Goal: Find contact information: Find contact information

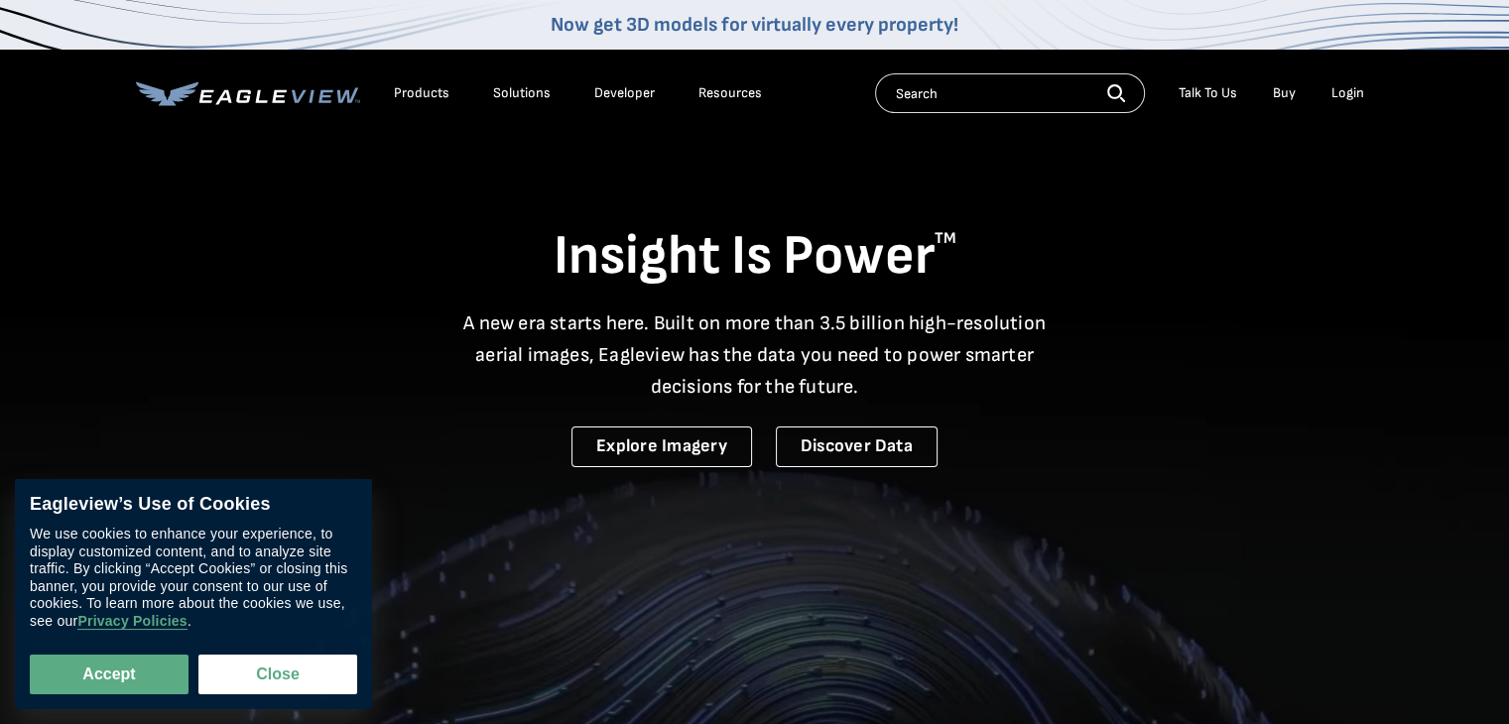
click at [1204, 86] on div "Talk To Us" at bounding box center [1207, 93] width 59 height 18
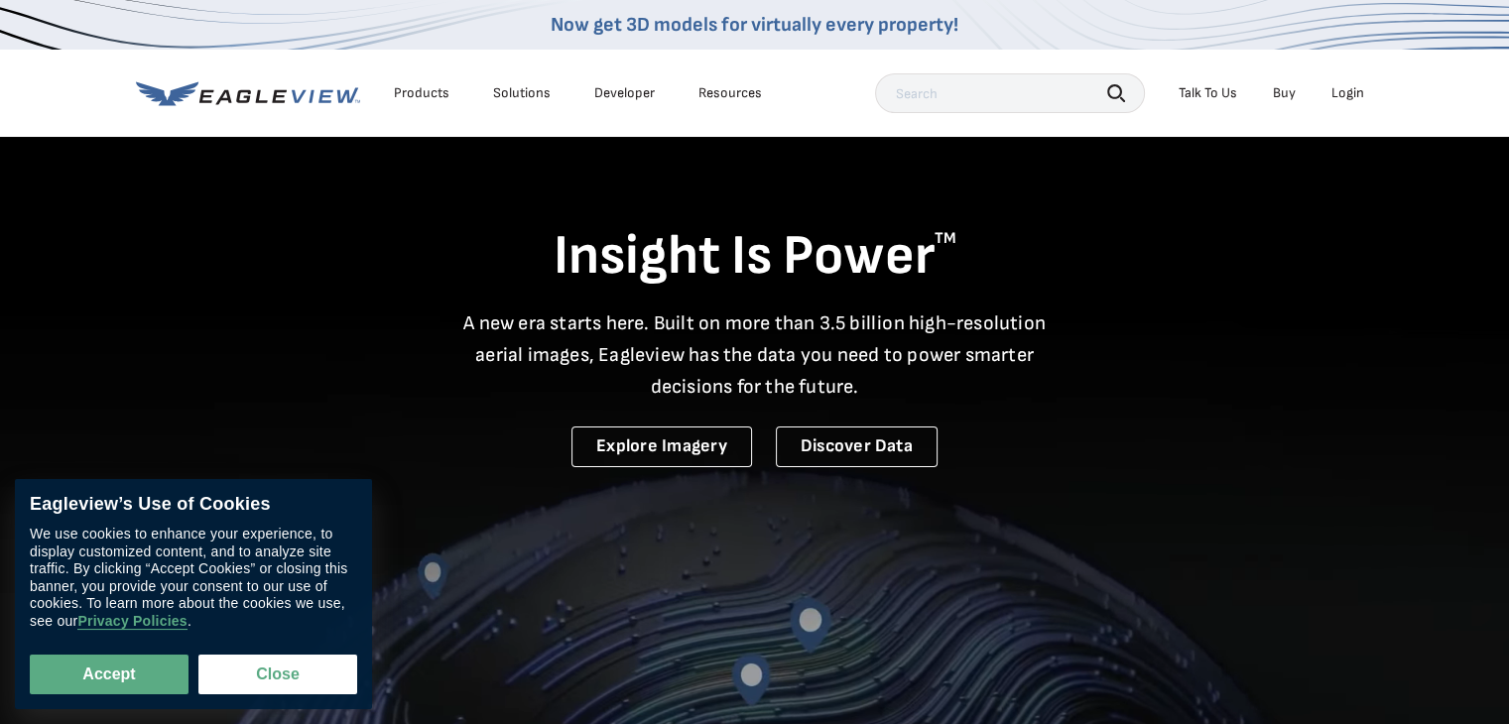
click at [611, 88] on link "Developer" at bounding box center [624, 93] width 61 height 18
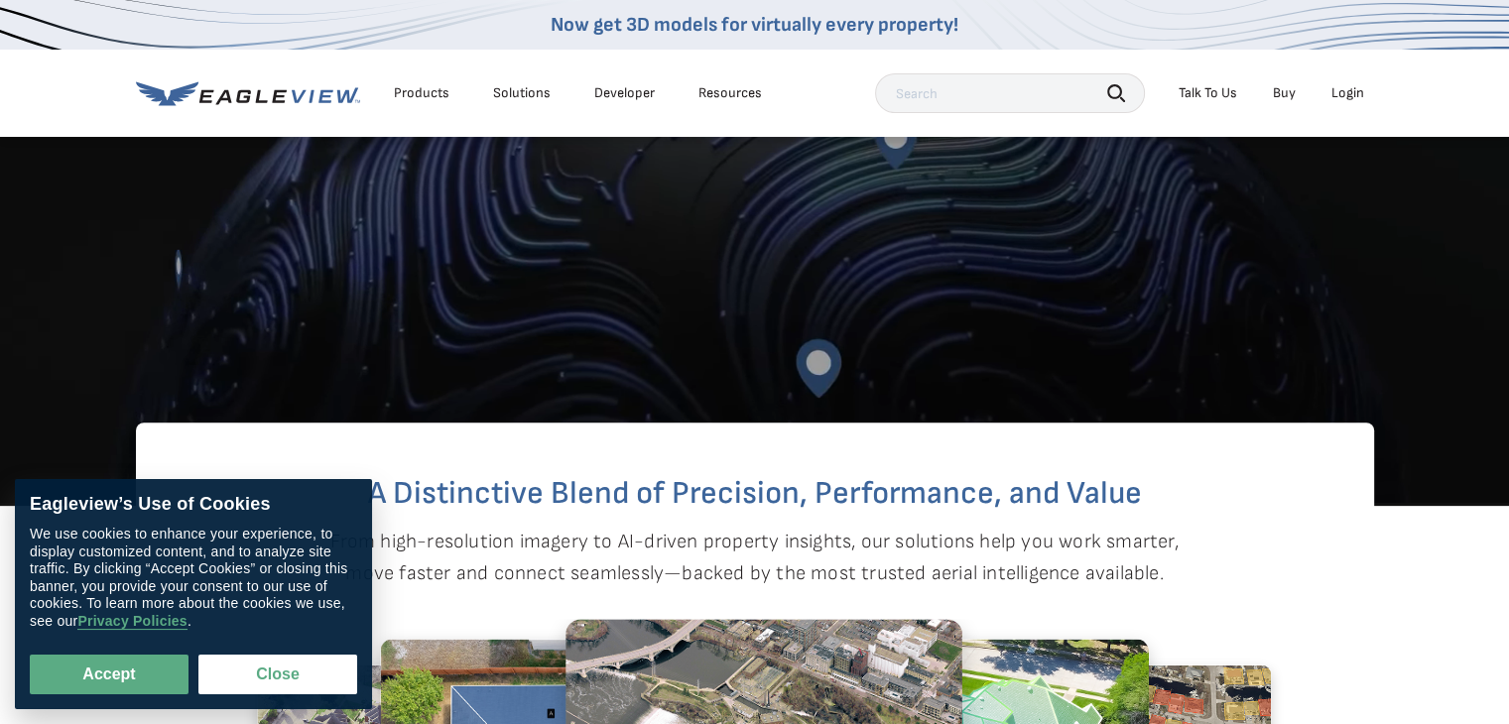
scroll to position [694, 0]
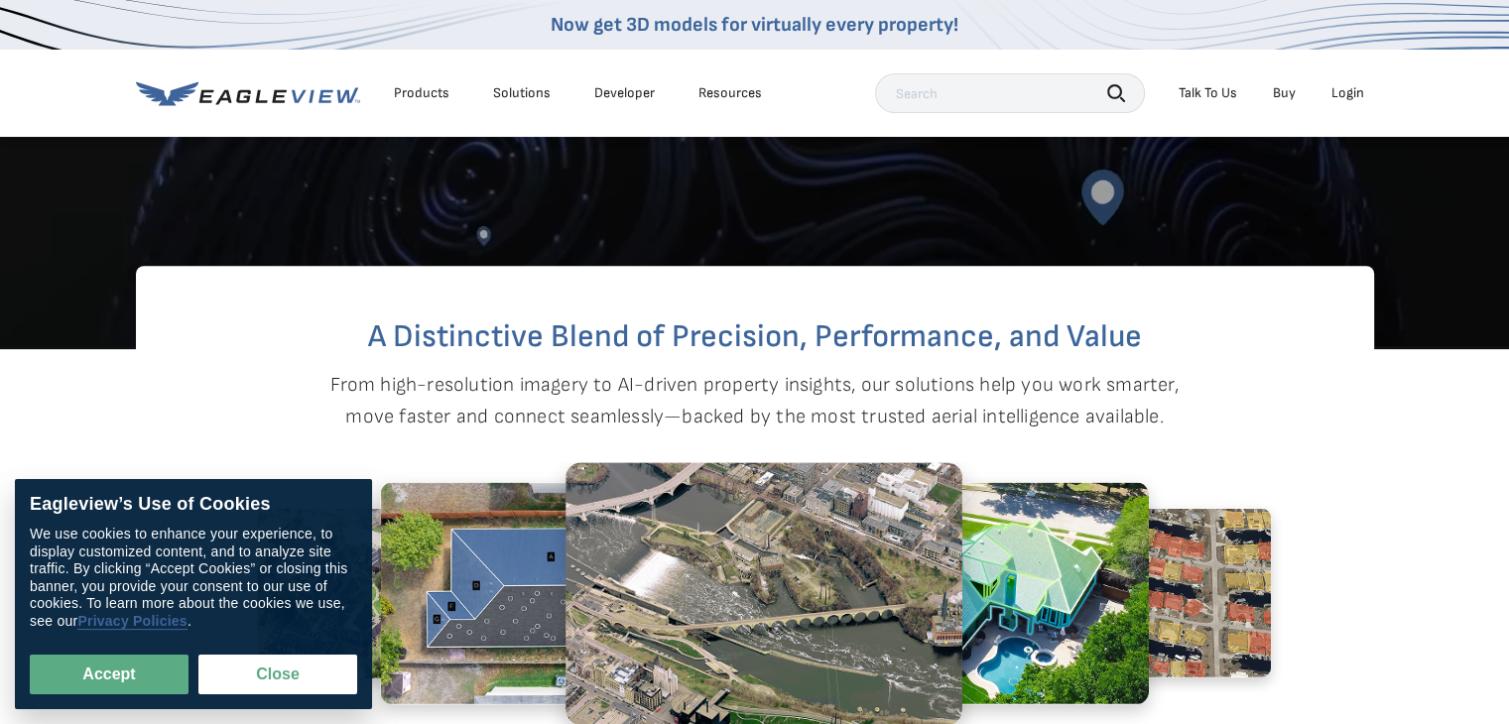
drag, startPoint x: 154, startPoint y: 668, endPoint x: 153, endPoint y: 616, distance: 52.6
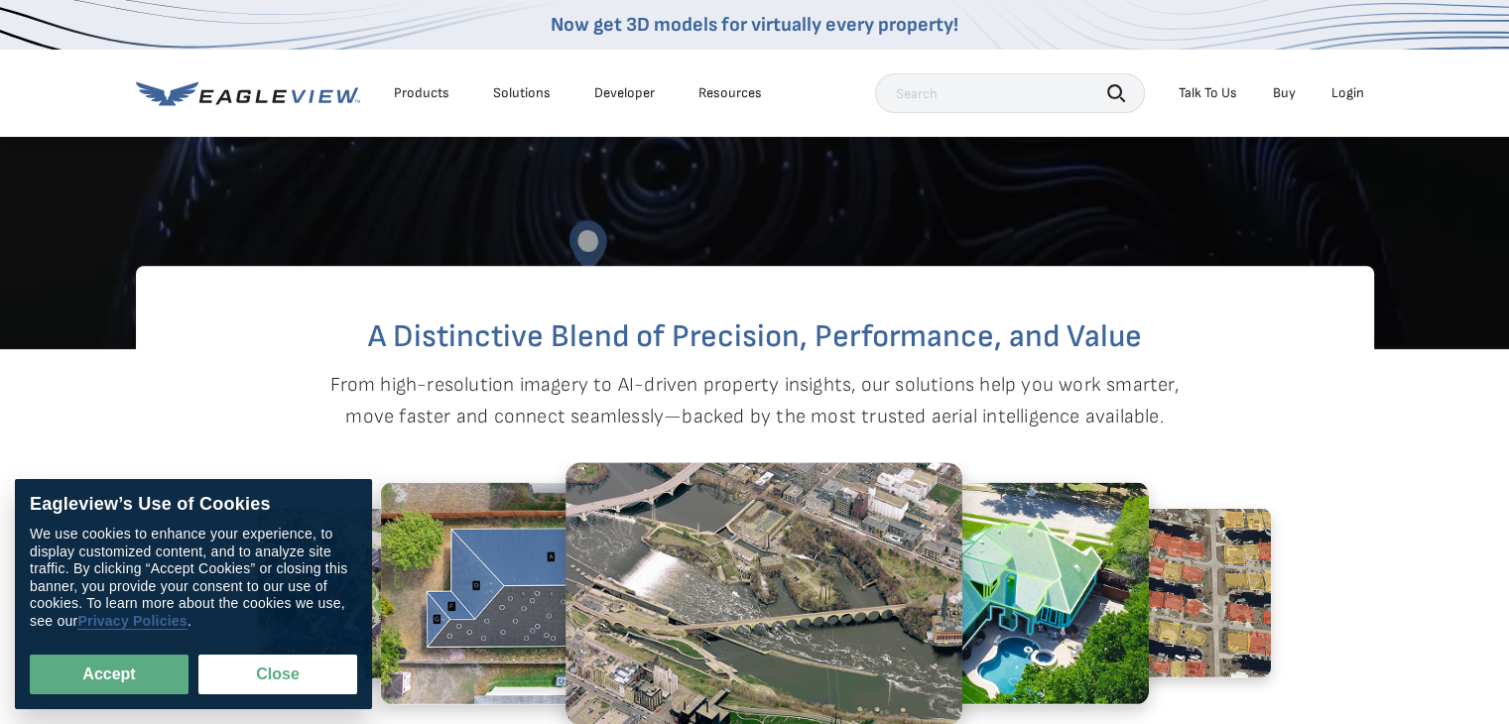
click at [154, 668] on button "Accept" at bounding box center [109, 675] width 159 height 40
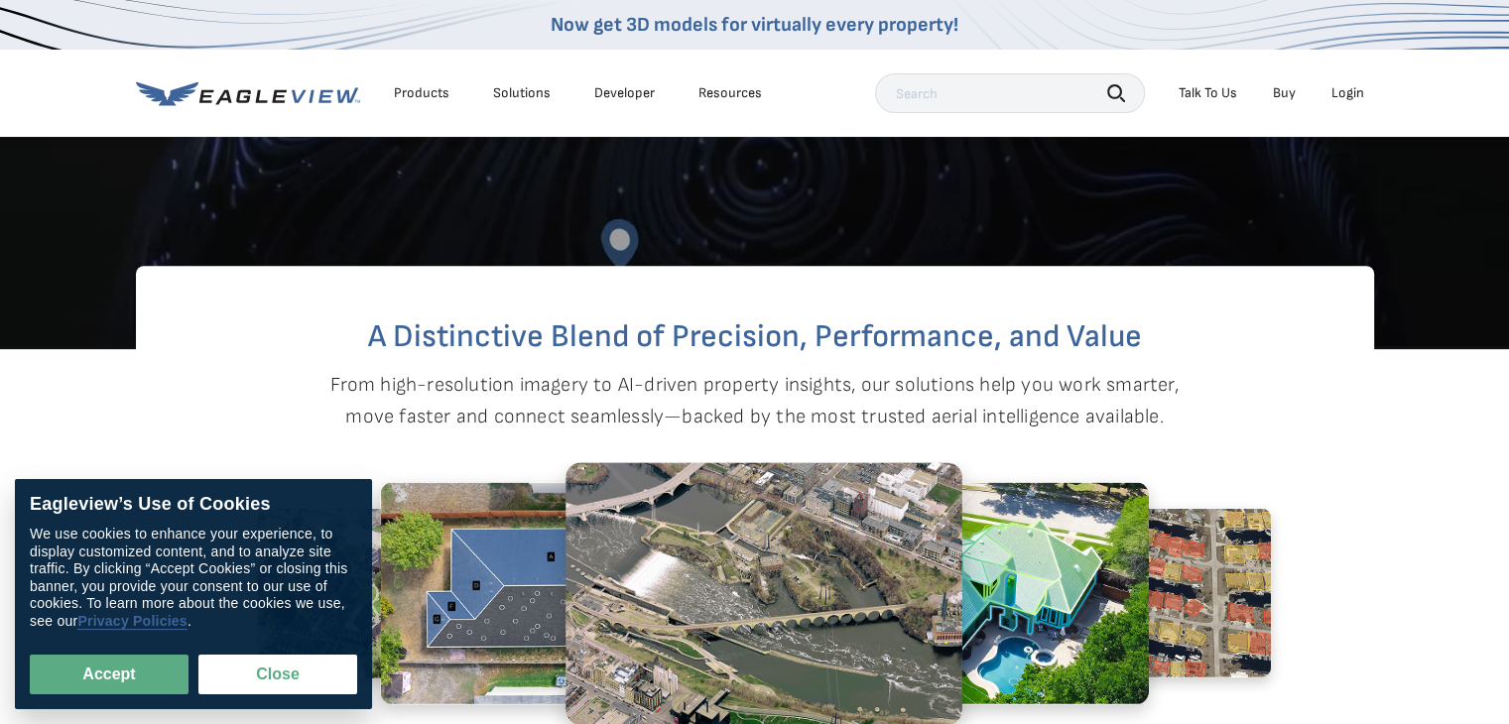
checkbox input "true"
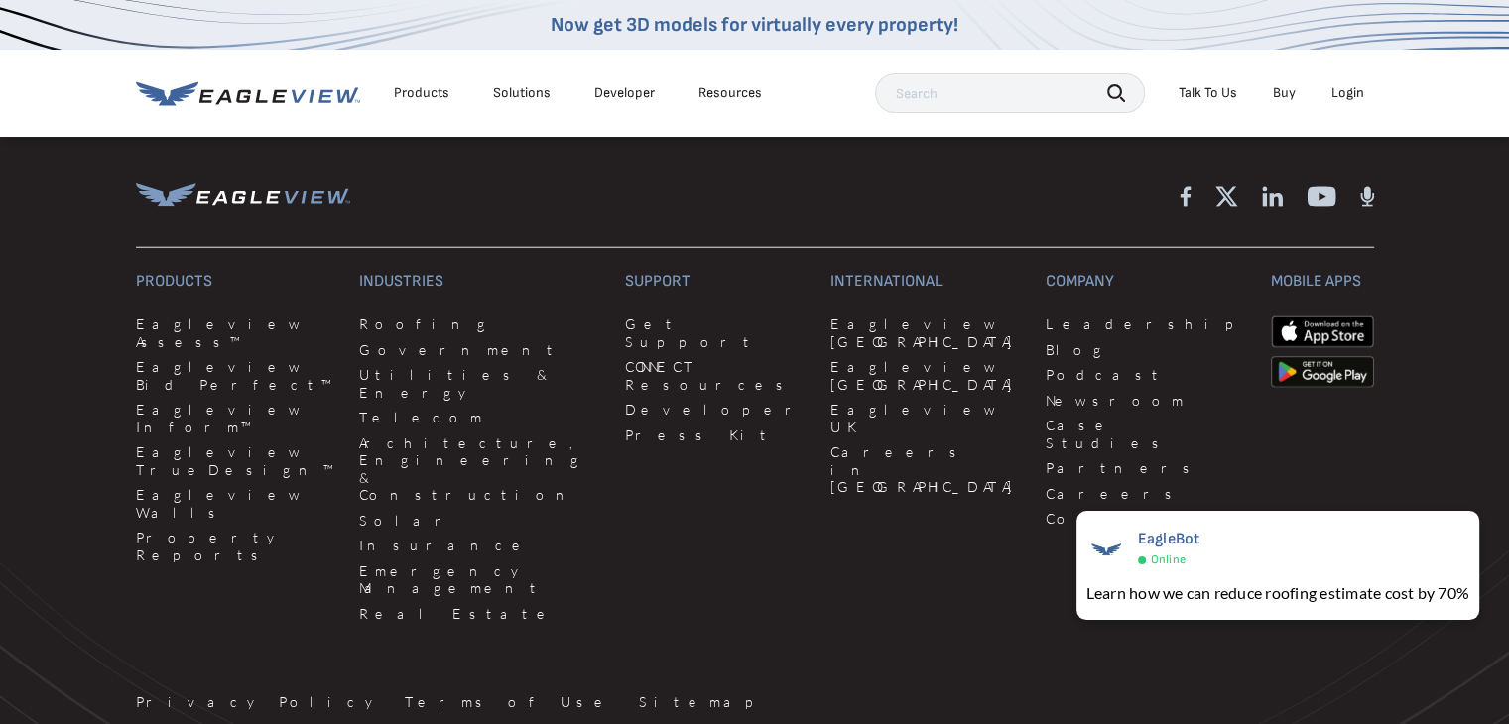
scroll to position [5184, 0]
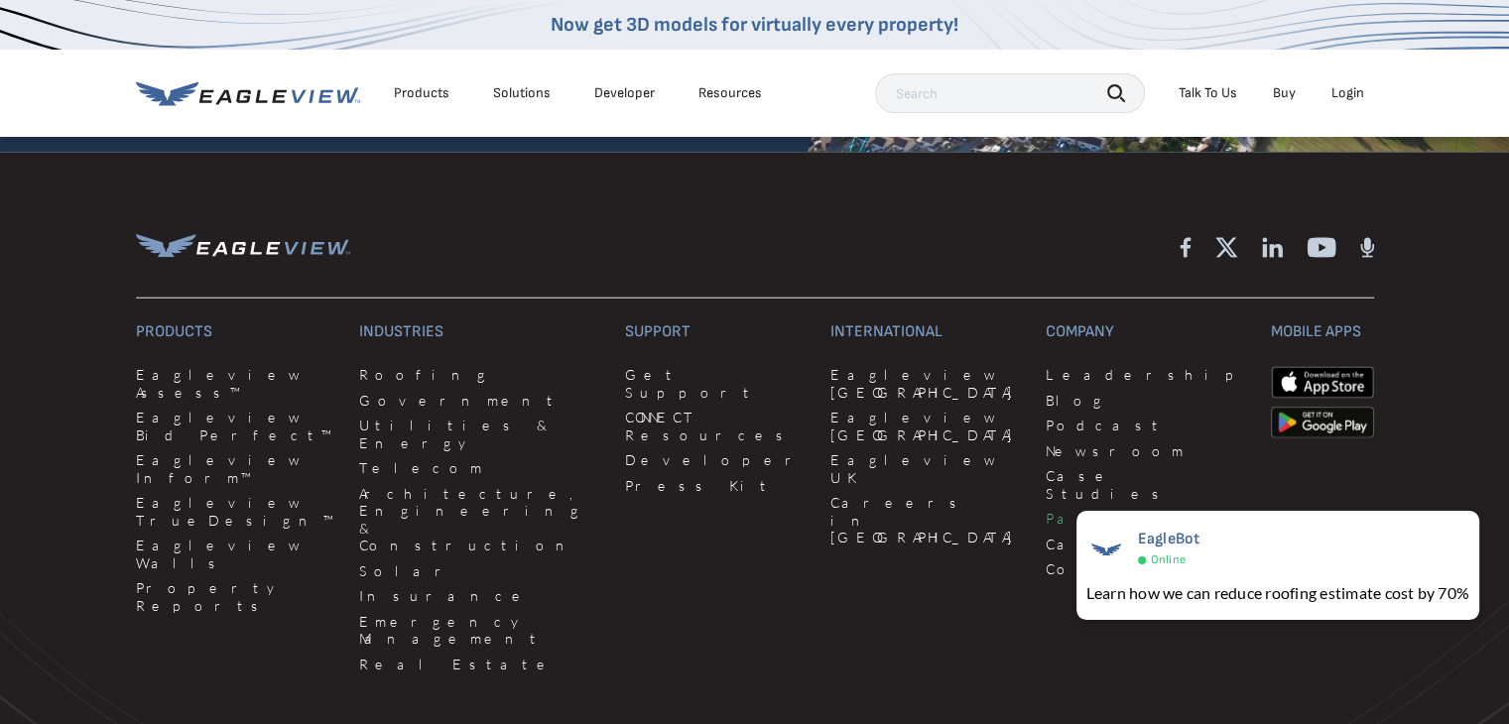
click at [1045, 510] on link "Partners" at bounding box center [1145, 519] width 200 height 18
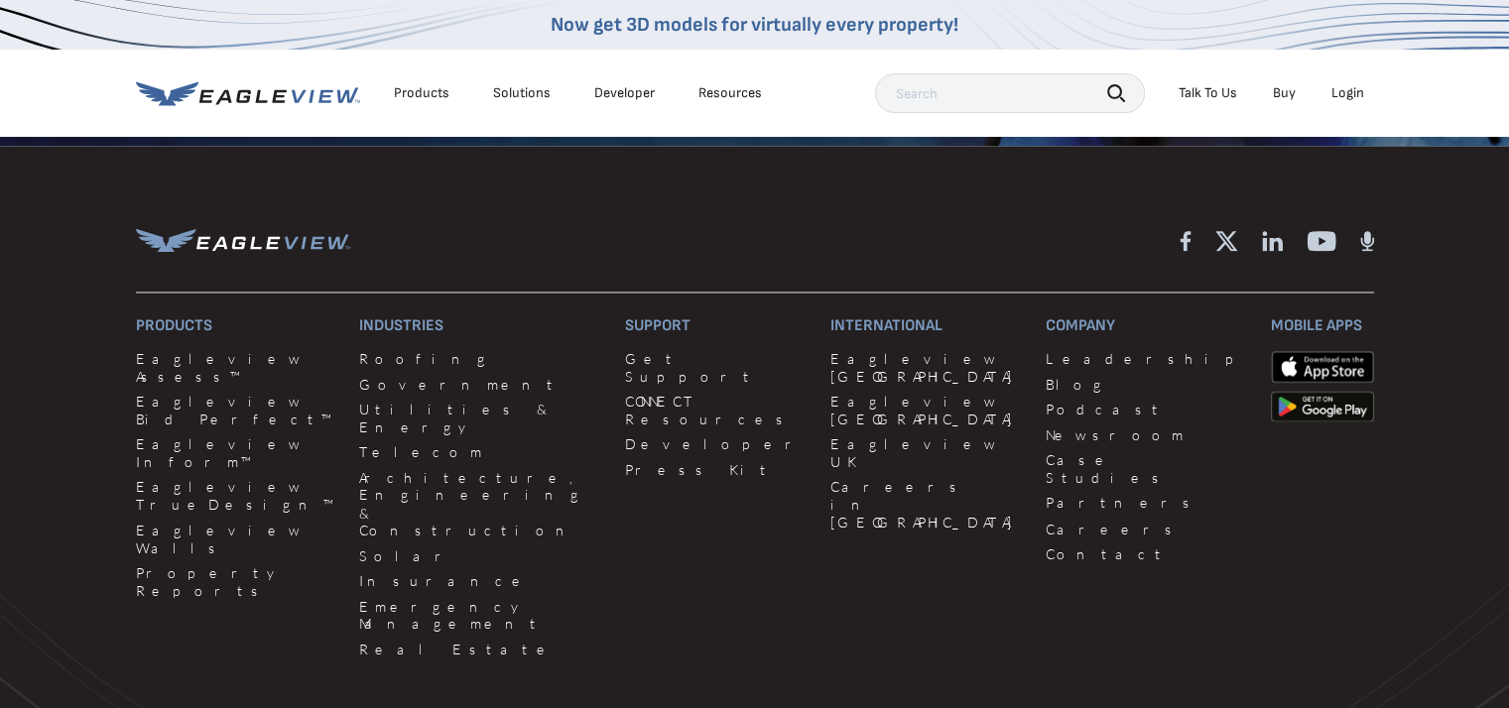
scroll to position [3469, 0]
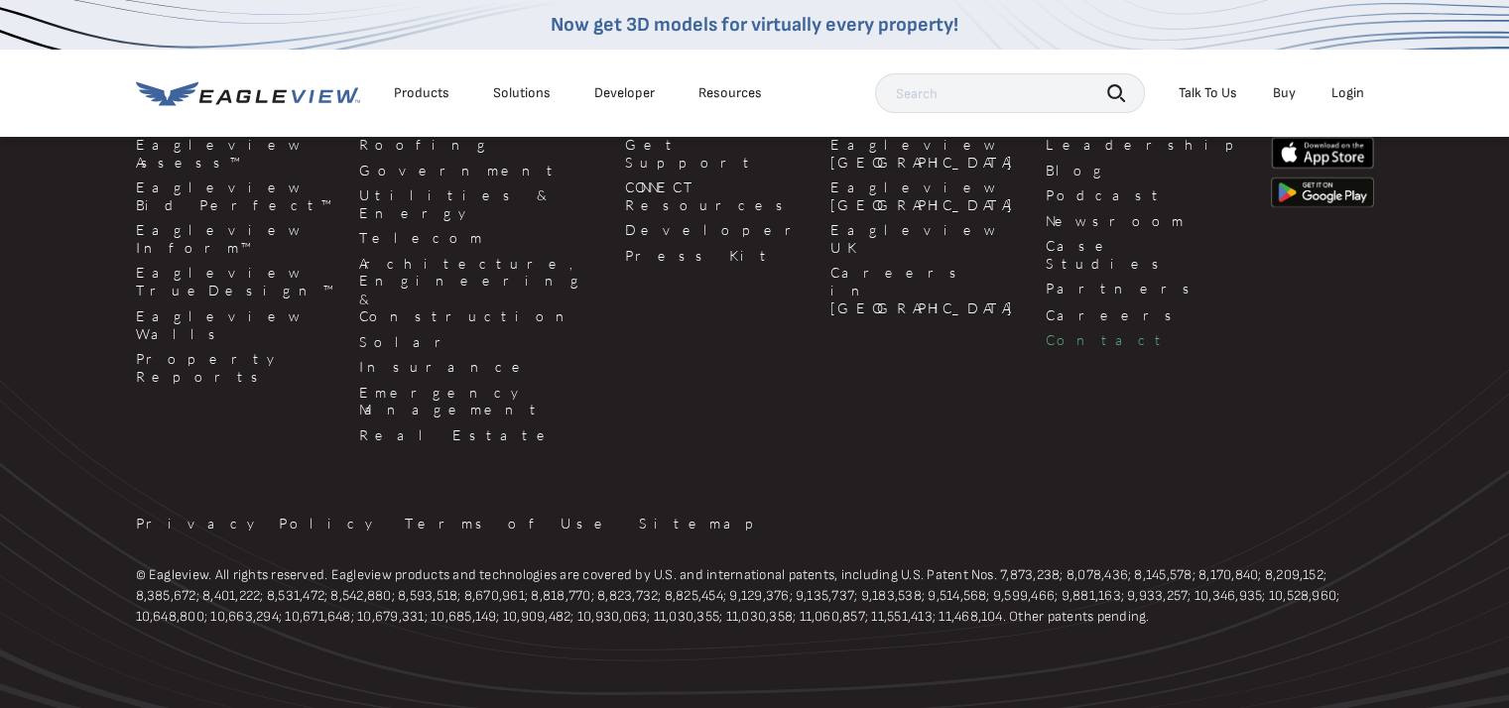
click at [1045, 330] on link "Contact" at bounding box center [1145, 339] width 200 height 18
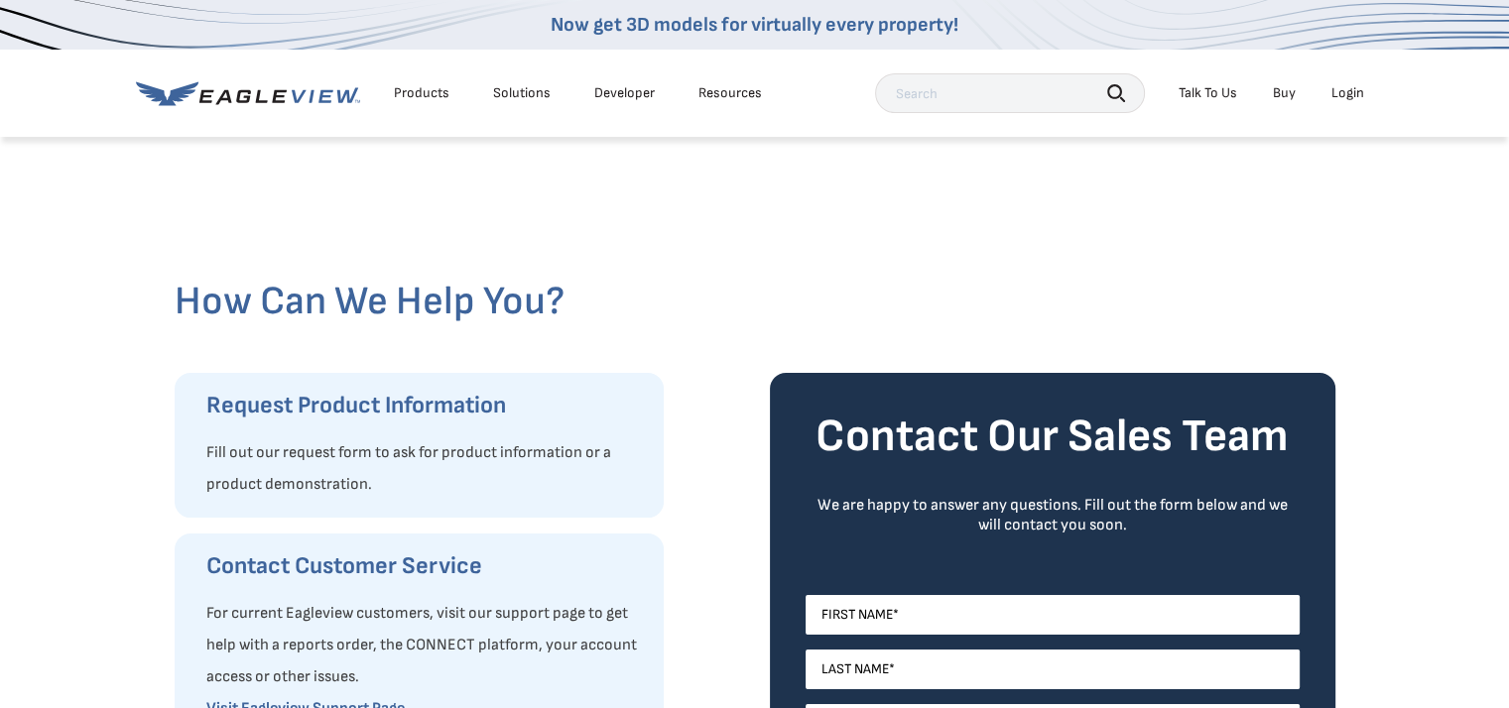
click at [619, 102] on li "Developer" at bounding box center [624, 93] width 80 height 30
click at [623, 98] on link "Developer" at bounding box center [624, 93] width 61 height 18
click at [1190, 95] on div "Talk To Us" at bounding box center [1207, 93] width 59 height 18
click at [1313, 192] on span "Contact Us" at bounding box center [1340, 196] width 65 height 18
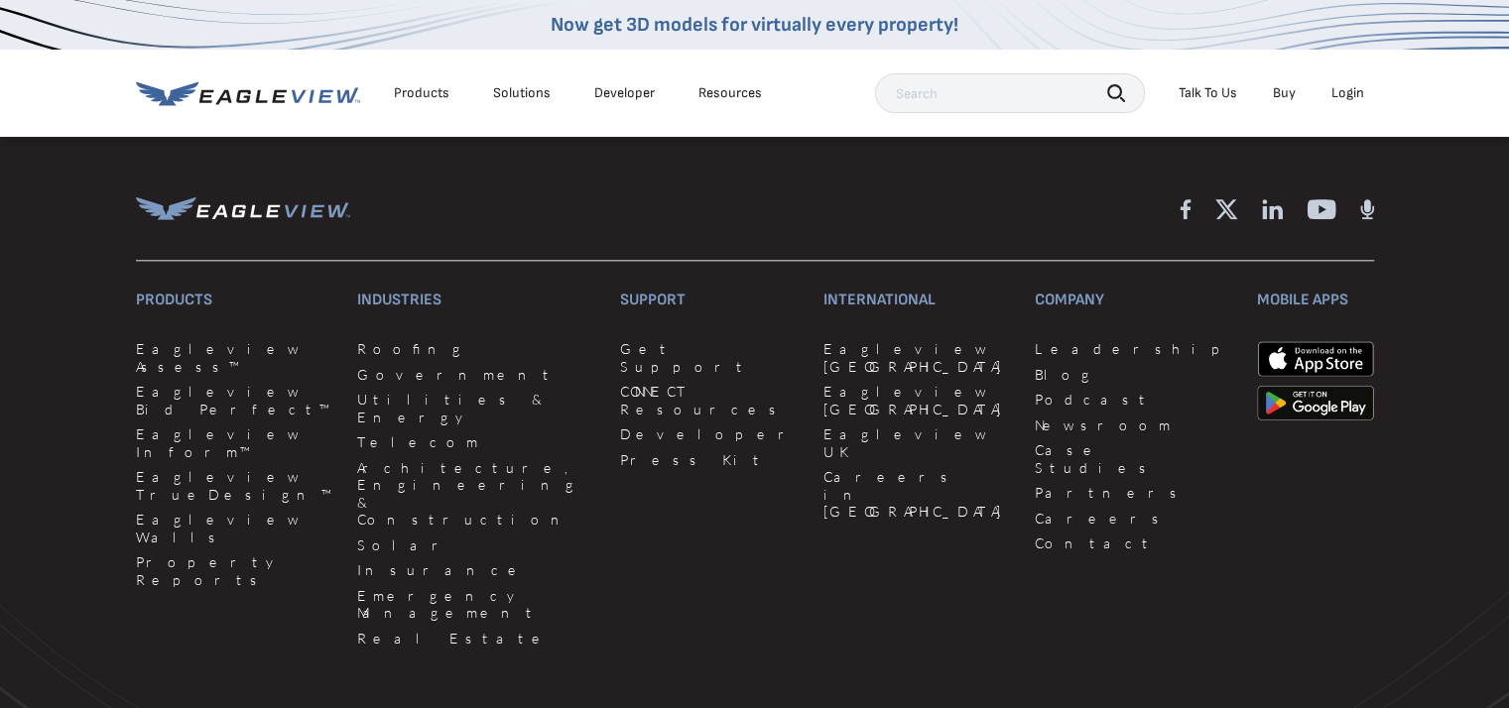
scroll to position [2464, 0]
